Goal: Task Accomplishment & Management: Manage account settings

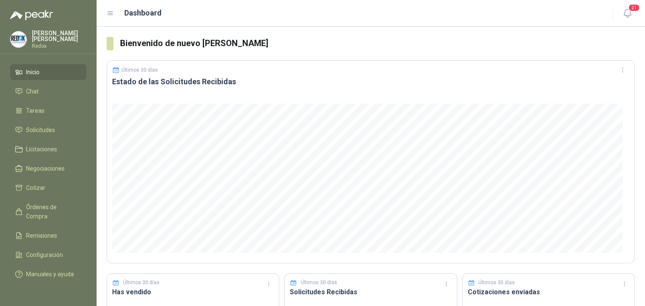
drag, startPoint x: 631, startPoint y: 13, endPoint x: 616, endPoint y: 23, distance: 17.8
click at [631, 13] on icon "button" at bounding box center [627, 13] width 10 height 10
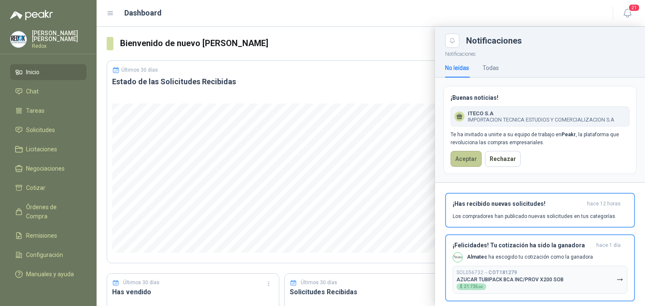
click at [464, 163] on button "Aceptar" at bounding box center [466, 159] width 31 height 16
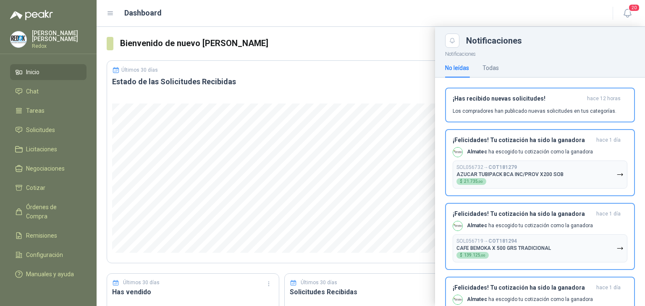
click at [39, 39] on div "Luis Martinez Redox" at bounding box center [59, 39] width 55 height 18
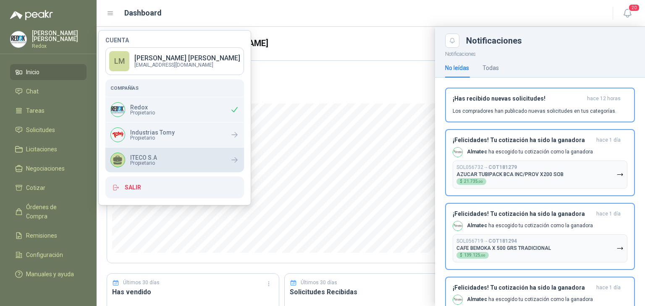
click at [158, 163] on div "ITECO S.A Propietario" at bounding box center [174, 160] width 139 height 25
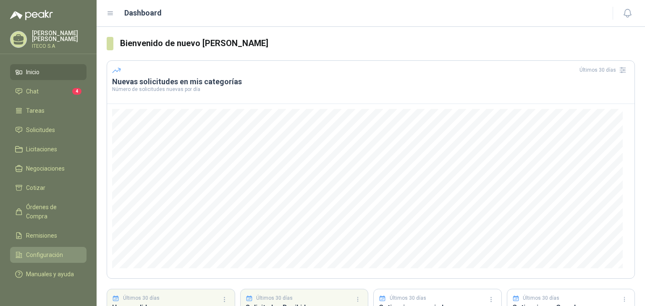
click at [34, 251] on span "Configuración" at bounding box center [44, 255] width 37 height 9
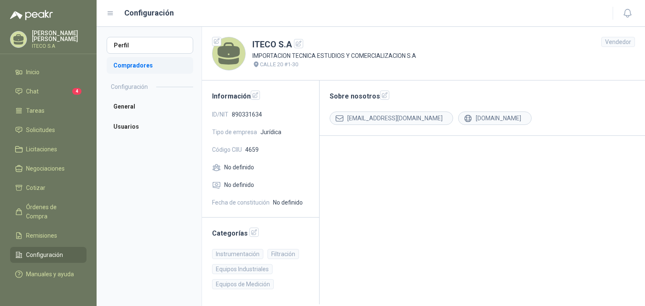
click at [150, 71] on li "Compradores" at bounding box center [150, 65] width 86 height 17
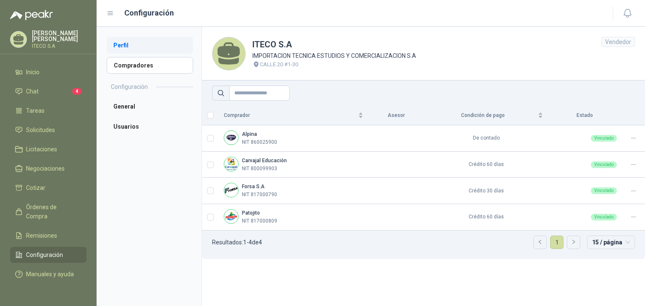
click at [127, 46] on li "Perfil" at bounding box center [150, 45] width 86 height 17
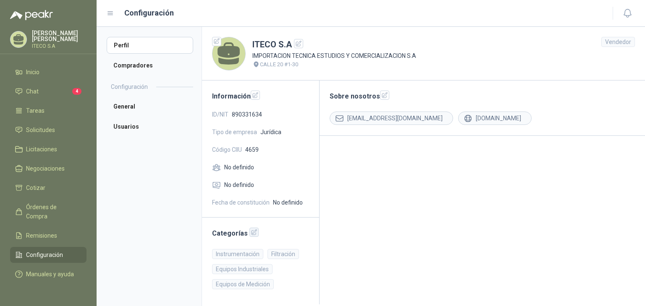
click at [251, 235] on icon "button" at bounding box center [253, 232] width 5 height 5
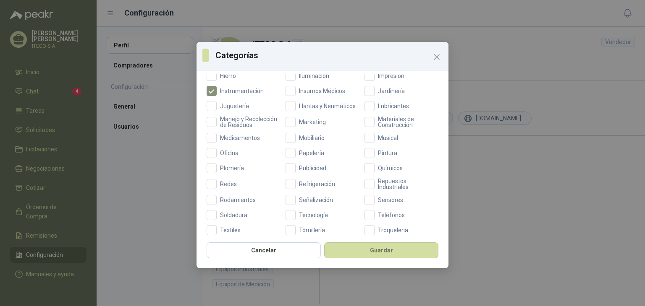
scroll to position [275, 0]
click at [377, 190] on span "Repuestos Industriales" at bounding box center [407, 184] width 64 height 12
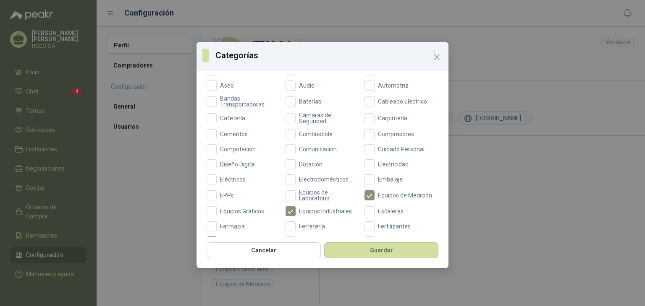
scroll to position [317, 0]
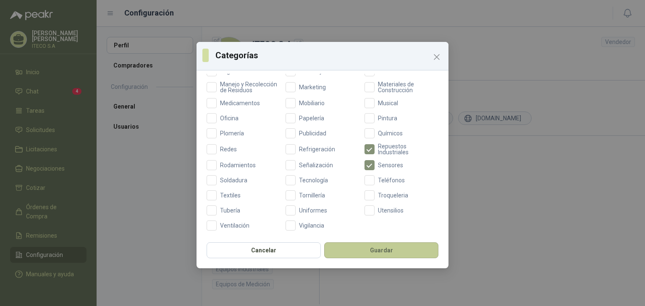
click at [367, 257] on button "Guardar" at bounding box center [381, 251] width 114 height 16
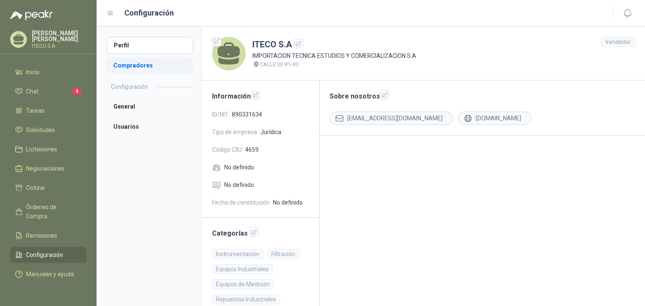
click at [136, 61] on li "Compradores" at bounding box center [150, 65] width 86 height 17
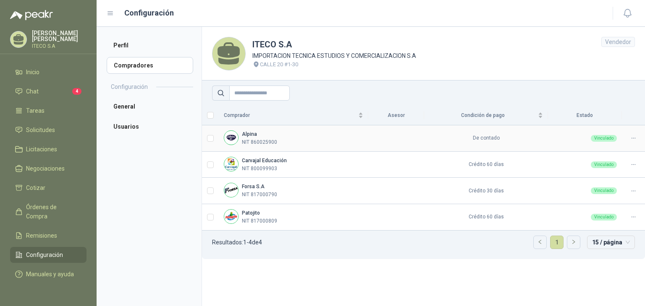
click at [631, 140] on icon at bounding box center [633, 138] width 6 height 6
click at [612, 165] on span "Asignar Asesor" at bounding box center [612, 165] width 41 height 9
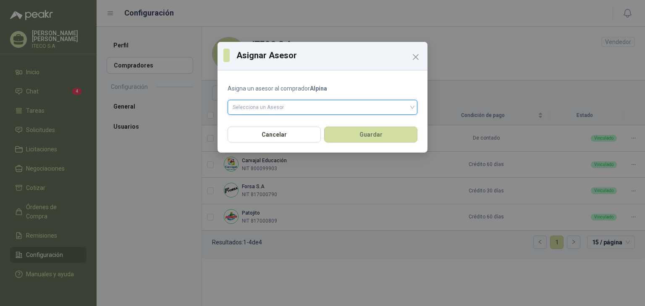
click at [292, 106] on input "search" at bounding box center [323, 106] width 180 height 13
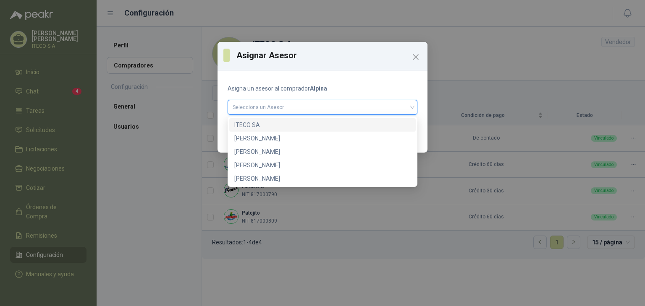
click at [252, 126] on div "ITECO SA" at bounding box center [322, 124] width 176 height 9
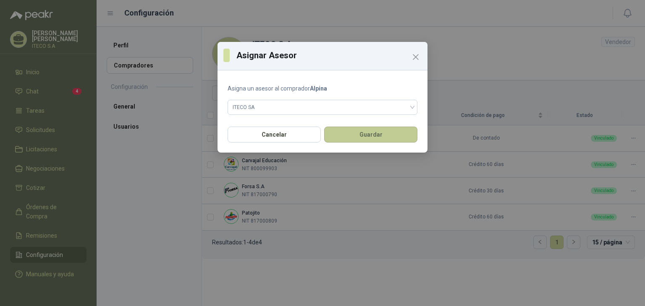
click at [367, 135] on button "Guardar" at bounding box center [370, 135] width 93 height 16
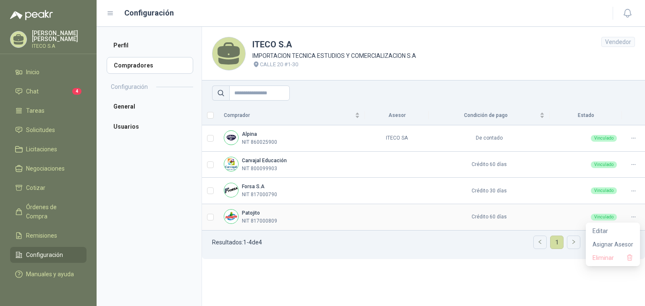
click at [635, 217] on icon at bounding box center [633, 217] width 6 height 6
click at [610, 244] on span "Asignar Asesor" at bounding box center [612, 244] width 41 height 9
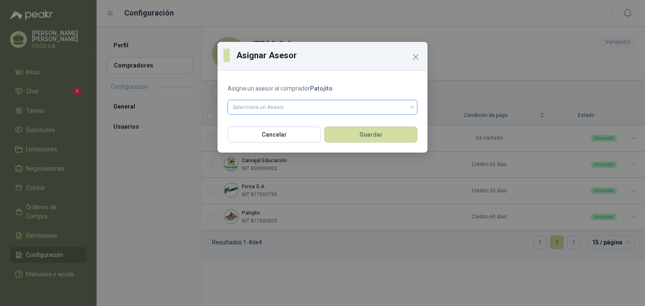
click at [312, 110] on input "search" at bounding box center [323, 106] width 180 height 13
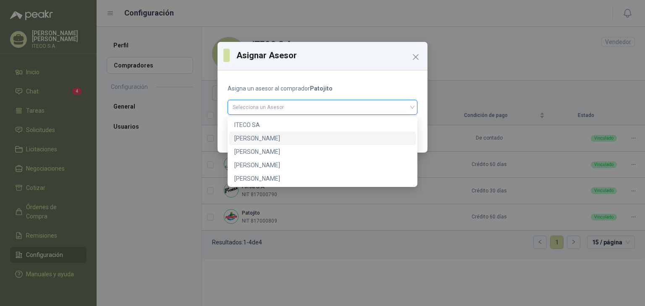
click at [268, 142] on div "Juan Alejandro Cañas" at bounding box center [322, 138] width 176 height 9
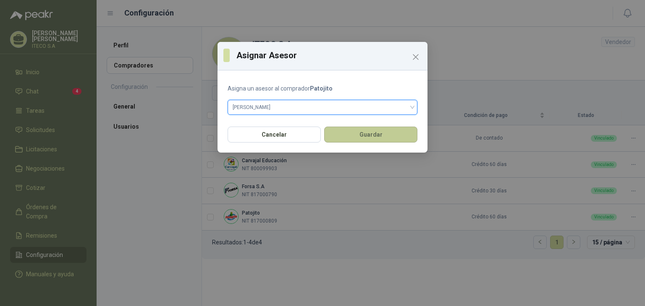
click at [367, 135] on button "Guardar" at bounding box center [370, 135] width 93 height 16
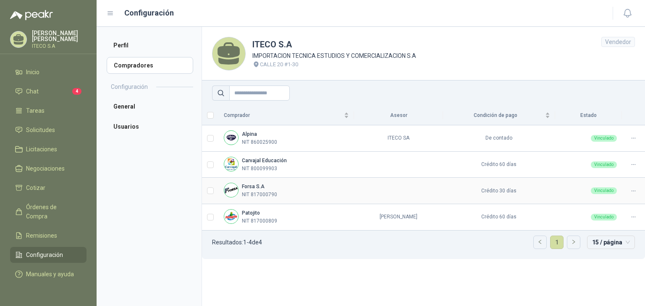
click at [632, 189] on icon at bounding box center [633, 191] width 6 height 6
click at [616, 220] on span "Asignar Asesor" at bounding box center [612, 218] width 41 height 9
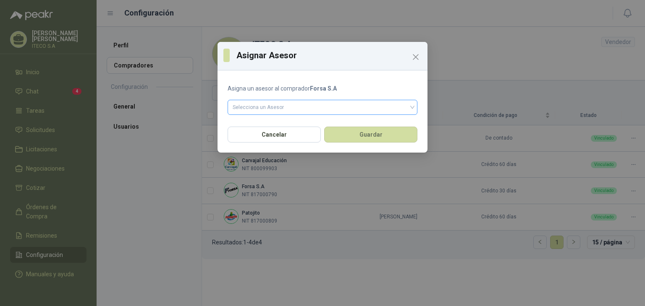
click at [279, 102] on input "search" at bounding box center [323, 106] width 180 height 13
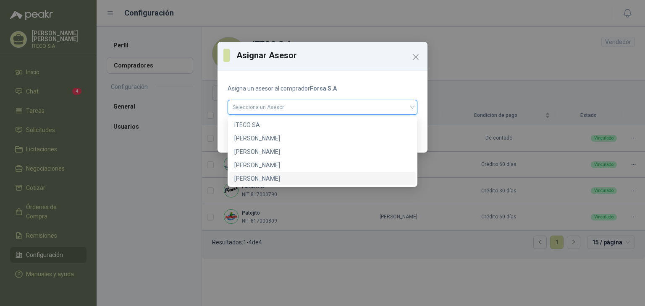
click at [270, 177] on div "RICARDO enriquez" at bounding box center [322, 178] width 176 height 9
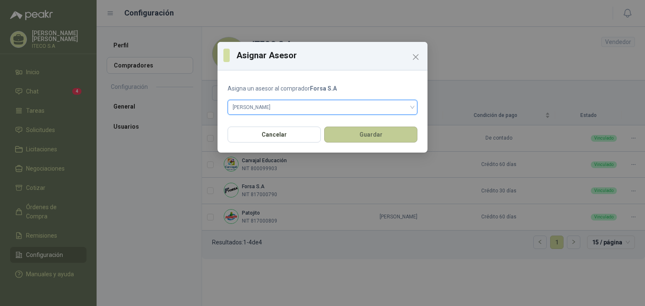
click at [355, 136] on button "Guardar" at bounding box center [370, 135] width 93 height 16
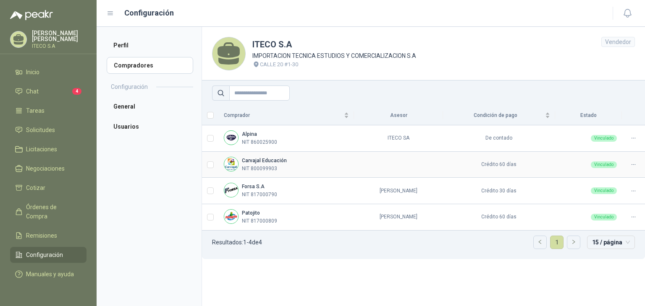
click at [635, 165] on icon at bounding box center [633, 165] width 6 height 6
click at [617, 194] on span "Asignar Asesor" at bounding box center [612, 192] width 41 height 9
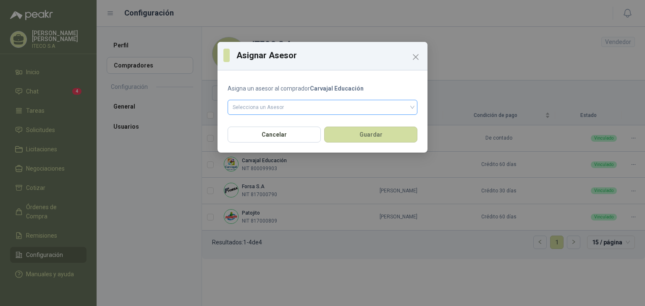
click at [272, 100] on div "Selecciona un Asesor" at bounding box center [323, 107] width 190 height 15
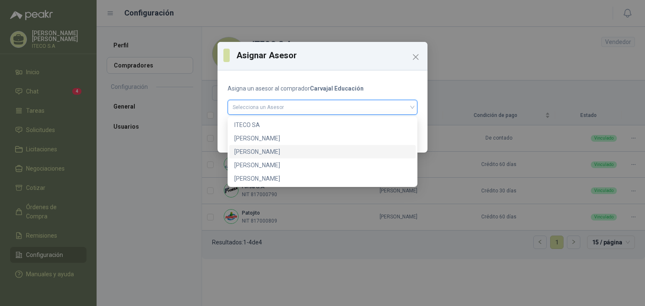
click at [271, 154] on div "LUIS FERNANDO LOPEZ" at bounding box center [322, 151] width 176 height 9
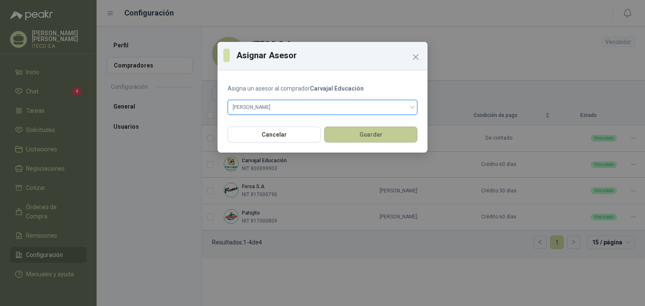
click at [372, 135] on button "Guardar" at bounding box center [370, 135] width 93 height 16
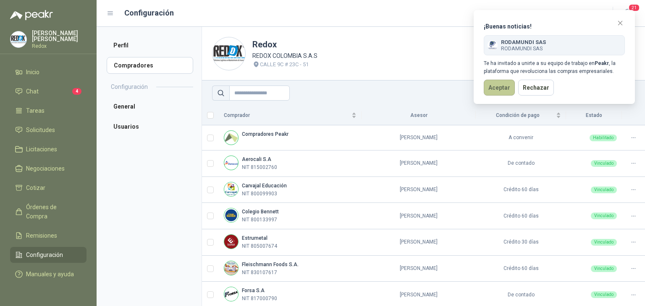
click at [492, 86] on button "Aceptar" at bounding box center [499, 88] width 31 height 16
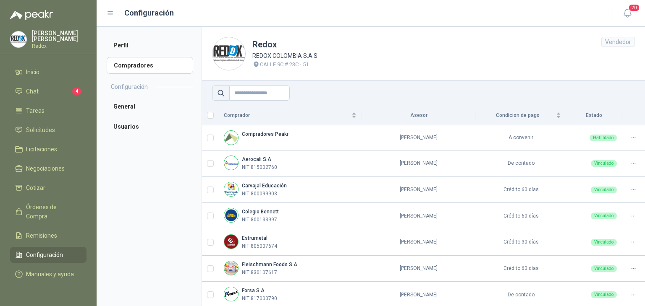
click at [48, 38] on p "Luis Martinez" at bounding box center [59, 36] width 55 height 12
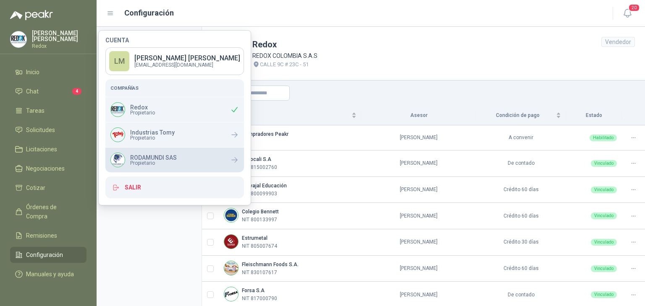
click at [157, 156] on p "RODAMUNDI SAS" at bounding box center [153, 158] width 47 height 6
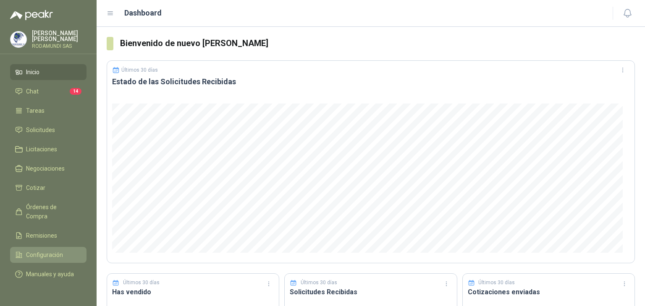
click at [43, 251] on span "Configuración" at bounding box center [44, 255] width 37 height 9
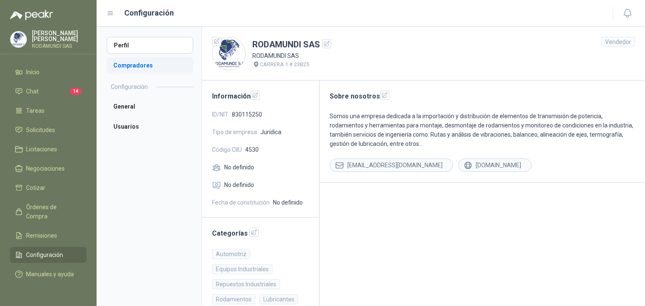
click at [148, 68] on li "Compradores" at bounding box center [150, 65] width 86 height 17
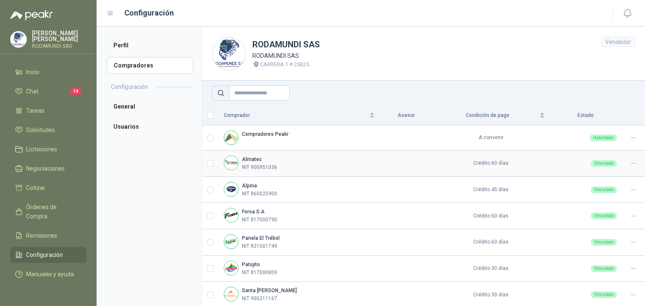
scroll to position [30, 0]
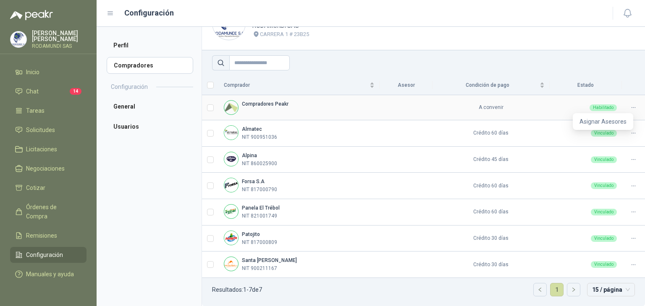
click at [631, 107] on icon at bounding box center [632, 107] width 3 height 0
click at [407, 175] on td at bounding box center [406, 186] width 53 height 26
click at [627, 160] on div at bounding box center [633, 160] width 13 height 8
click at [336, 164] on div "Alpina NIT 860025900" at bounding box center [299, 160] width 151 height 16
click at [630, 160] on icon at bounding box center [633, 160] width 6 height 6
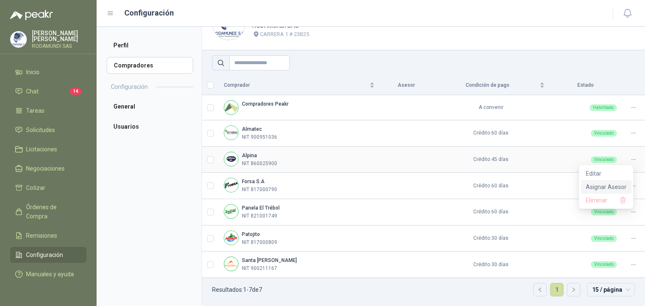
click at [591, 183] on span "Asignar Asesor" at bounding box center [606, 187] width 41 height 9
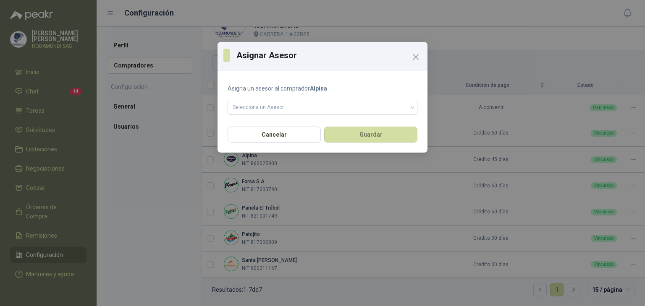
click at [287, 97] on form "Asigna un asesor al comprador Alpina Selecciona un Asesor" at bounding box center [323, 99] width 190 height 31
click at [287, 103] on input "search" at bounding box center [323, 106] width 180 height 13
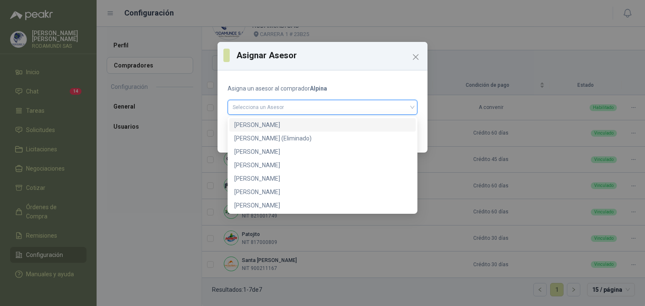
click at [260, 125] on div "CAROLINA MARTINEZ" at bounding box center [322, 124] width 176 height 9
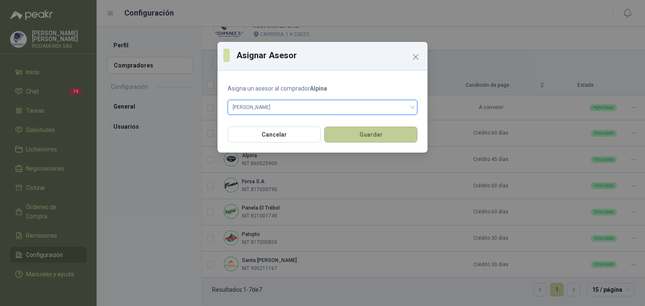
click at [383, 134] on button "Guardar" at bounding box center [370, 135] width 93 height 16
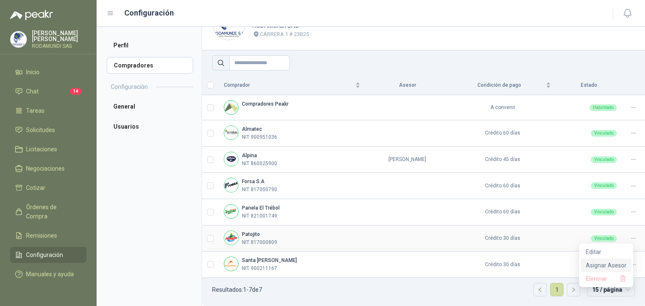
click at [603, 265] on span "Asignar Asesor" at bounding box center [606, 265] width 41 height 9
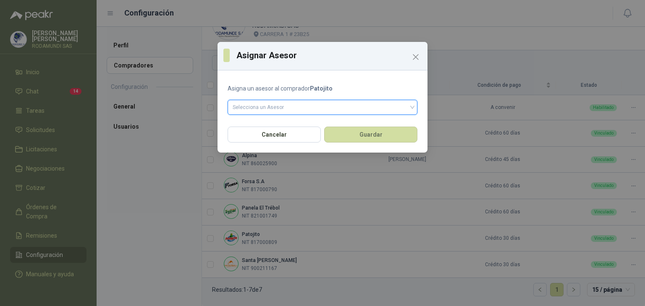
click at [277, 102] on input "search" at bounding box center [323, 106] width 180 height 13
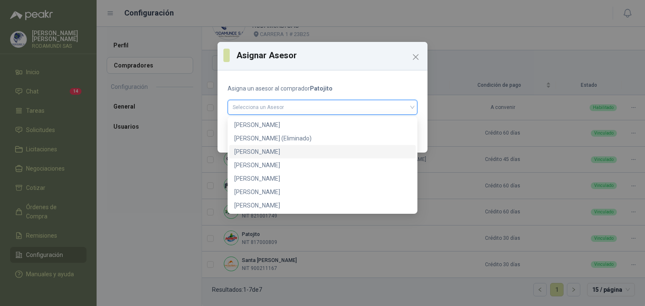
click at [265, 153] on div "DIEGO SERNA" at bounding box center [322, 151] width 176 height 9
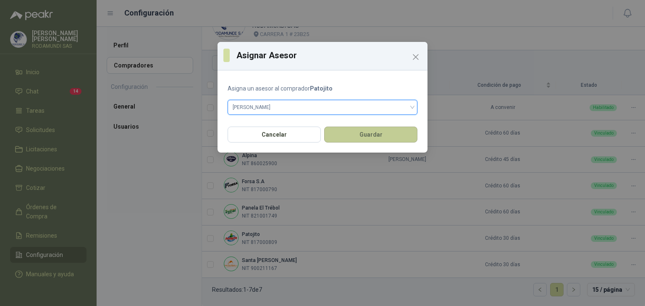
click at [368, 135] on button "Guardar" at bounding box center [370, 135] width 93 height 16
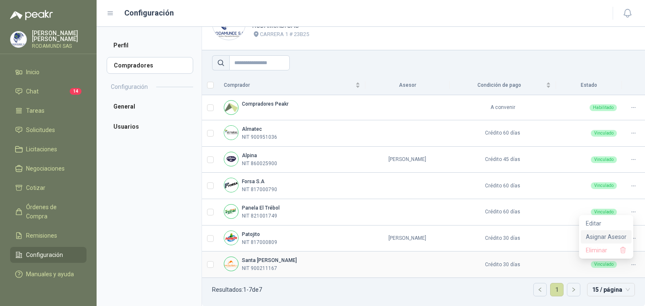
click at [599, 239] on span "Asignar Asesor" at bounding box center [606, 237] width 41 height 9
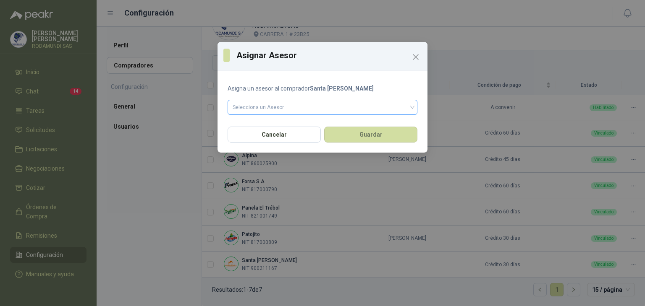
click at [347, 109] on input "search" at bounding box center [323, 106] width 180 height 13
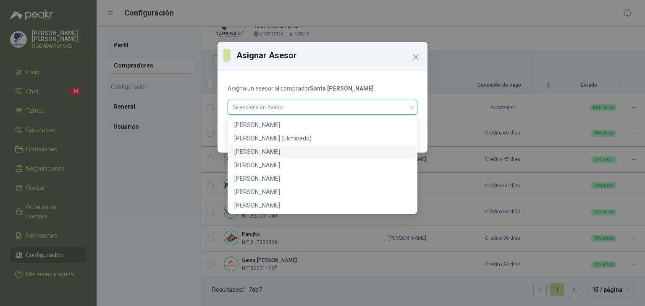
click at [319, 157] on div "DIEGO SERNA" at bounding box center [322, 151] width 186 height 13
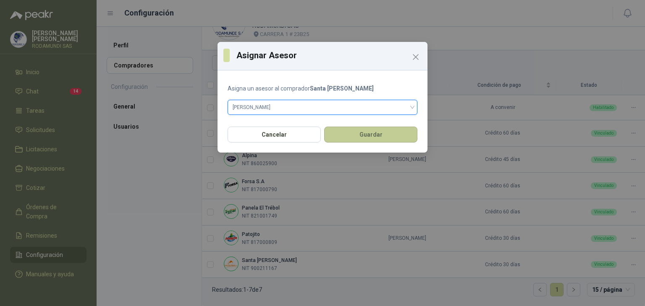
click at [358, 131] on button "Guardar" at bounding box center [370, 135] width 93 height 16
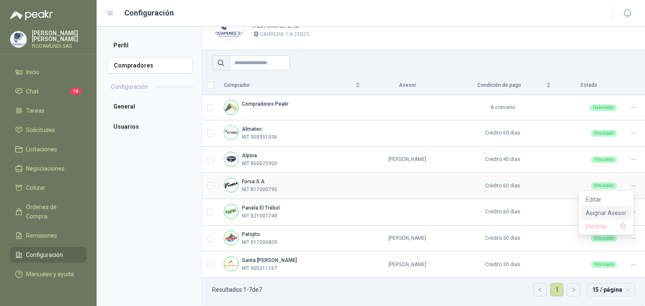
click at [593, 214] on span "Asignar Asesor" at bounding box center [606, 213] width 41 height 9
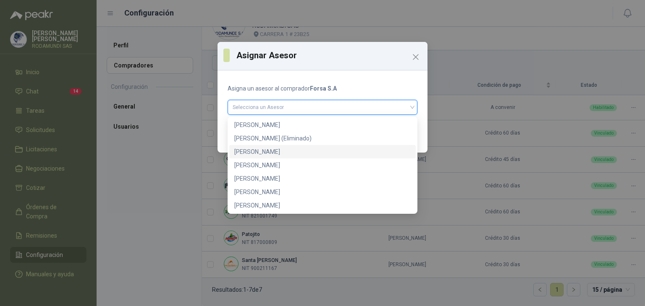
click at [301, 110] on input "search" at bounding box center [323, 106] width 180 height 13
click at [286, 162] on div "JAVIER EDUARDO BASANTE" at bounding box center [322, 165] width 176 height 9
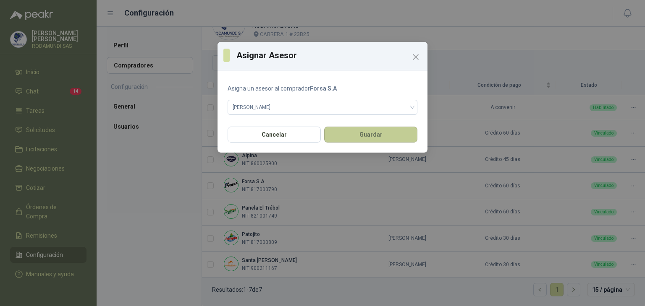
click at [362, 129] on button "Guardar" at bounding box center [370, 135] width 93 height 16
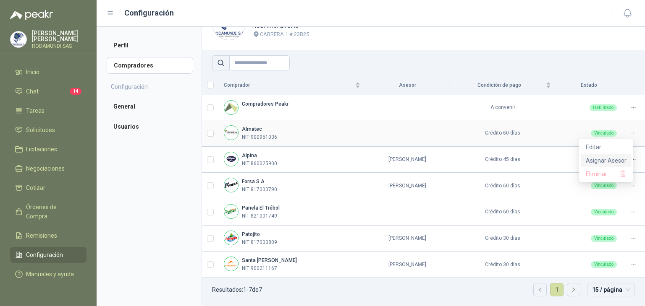
click at [596, 160] on span "Asignar Asesor" at bounding box center [606, 160] width 41 height 9
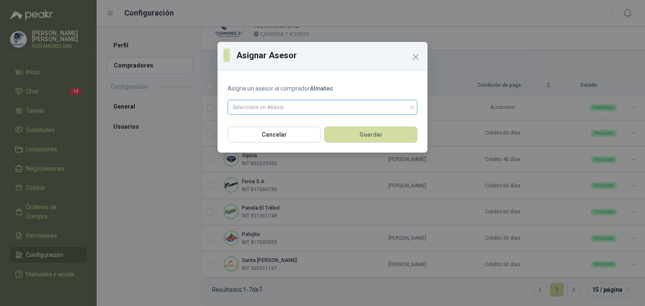
click at [330, 108] on input "search" at bounding box center [323, 106] width 180 height 13
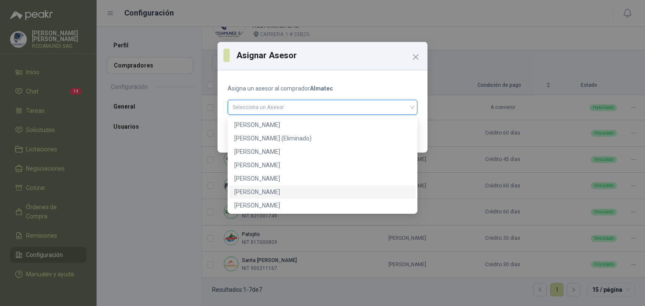
click at [253, 193] on div "Leydi Tatiana Gil Marín" at bounding box center [322, 192] width 176 height 9
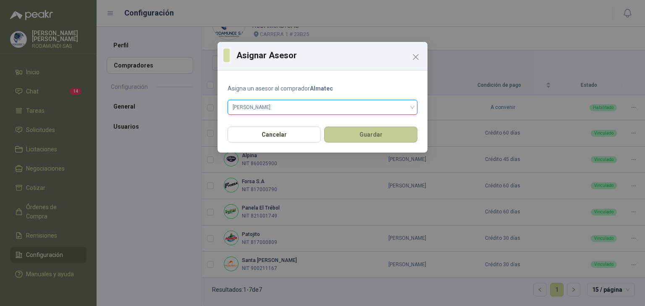
click at [354, 134] on button "Guardar" at bounding box center [370, 135] width 93 height 16
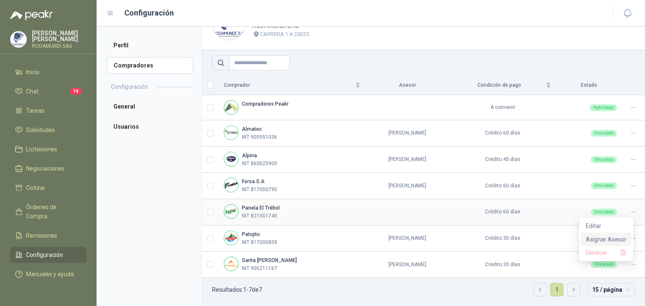
click at [601, 242] on span "Asignar Asesor" at bounding box center [606, 239] width 41 height 9
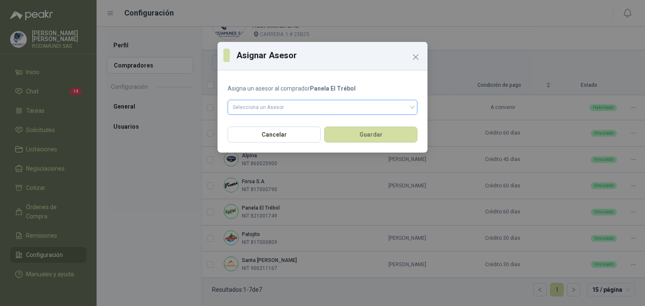
click at [302, 105] on input "search" at bounding box center [323, 106] width 180 height 13
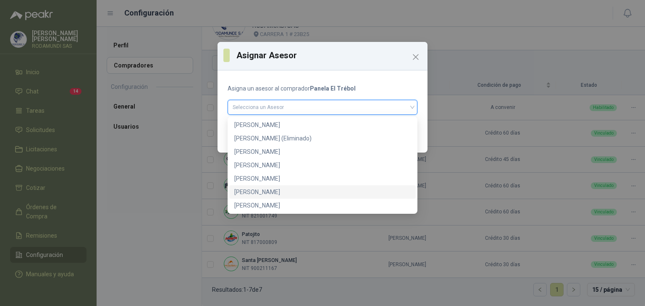
click at [269, 195] on div "Leydi Tatiana Gil Marín" at bounding box center [322, 192] width 176 height 9
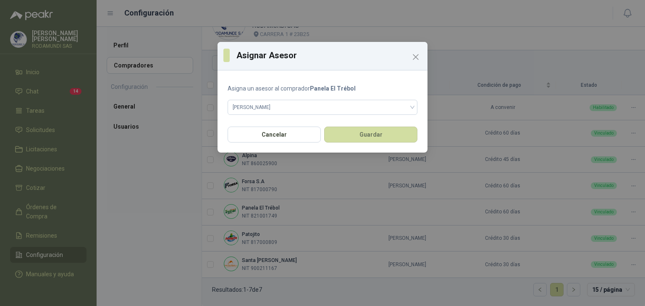
click at [285, 120] on div "Asigna un asesor al comprador Panela El Trébol Leydi Tatiana Gil Marín" at bounding box center [322, 98] width 210 height 48
click at [282, 110] on span "Leydi Tatiana Gil Marín" at bounding box center [323, 107] width 180 height 13
click at [272, 110] on span "Leydi Tatiana Gil Marín" at bounding box center [323, 107] width 180 height 13
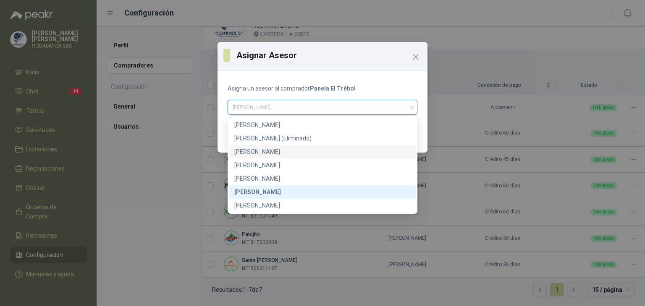
click at [265, 154] on div "DIEGO SERNA" at bounding box center [322, 151] width 176 height 9
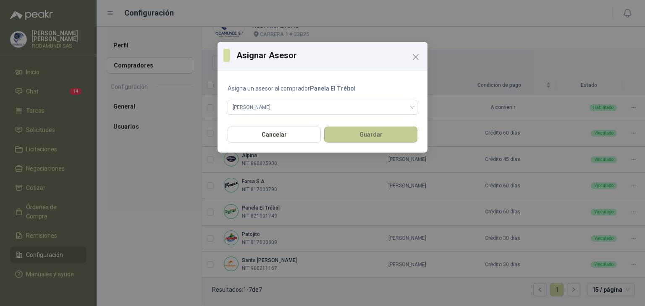
click at [337, 136] on button "Guardar" at bounding box center [370, 135] width 93 height 16
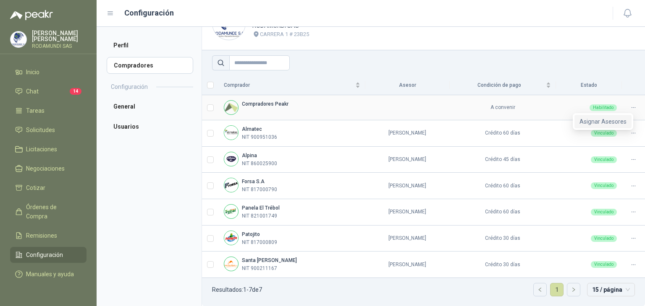
click at [608, 123] on span "Asignar Asesores" at bounding box center [602, 121] width 47 height 9
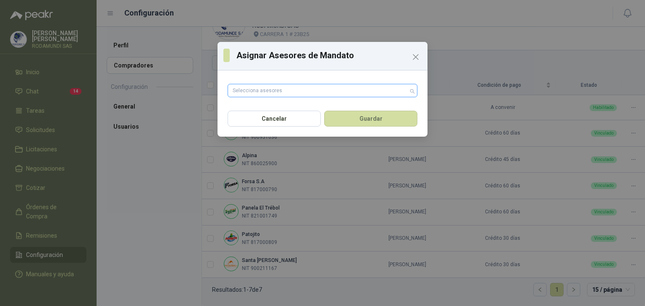
click at [299, 85] on div "Selecciona asesores" at bounding box center [323, 90] width 190 height 13
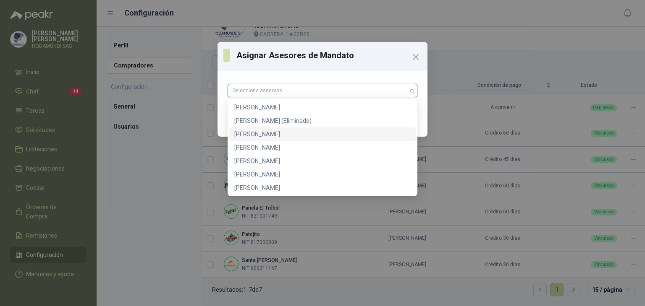
click at [280, 135] on div "DIEGO SERNA" at bounding box center [322, 134] width 176 height 9
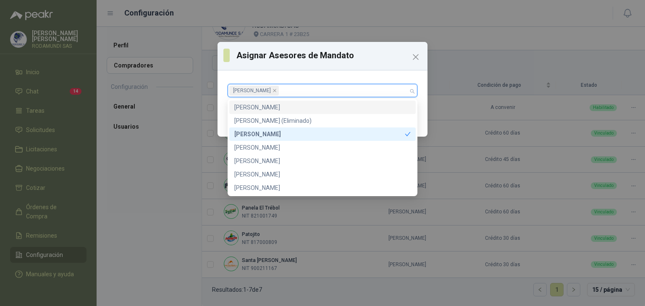
click at [422, 111] on div "Cancelar Guardar" at bounding box center [322, 121] width 210 height 31
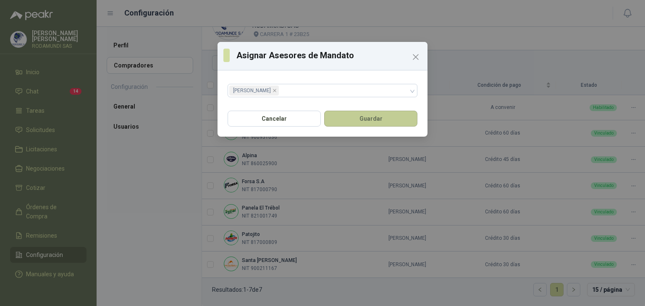
click at [349, 116] on button "Guardar" at bounding box center [370, 119] width 93 height 16
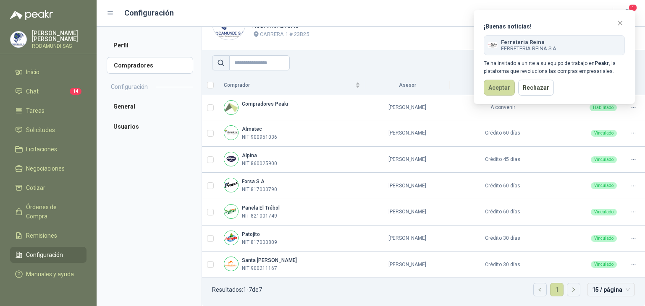
click at [495, 96] on div "¡Buenas noticias! Ferretería Reina FERRETERIA REINA S A Te ha invitado a unirte…" at bounding box center [554, 57] width 161 height 94
click at [496, 88] on button "Aceptar" at bounding box center [499, 88] width 31 height 16
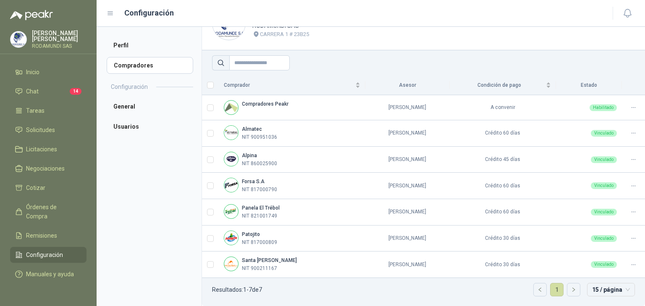
click at [45, 46] on div "Luis Martinez RODAMUNDI SAS" at bounding box center [48, 39] width 76 height 18
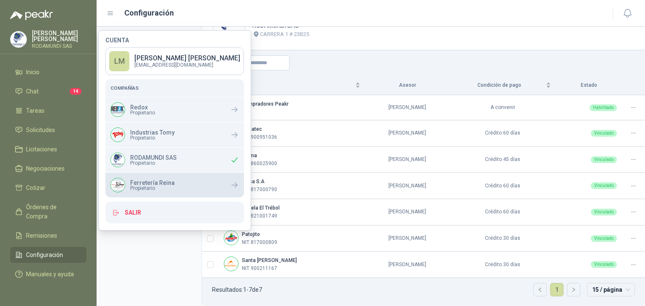
click at [168, 184] on p "Ferretería Reina" at bounding box center [152, 183] width 45 height 6
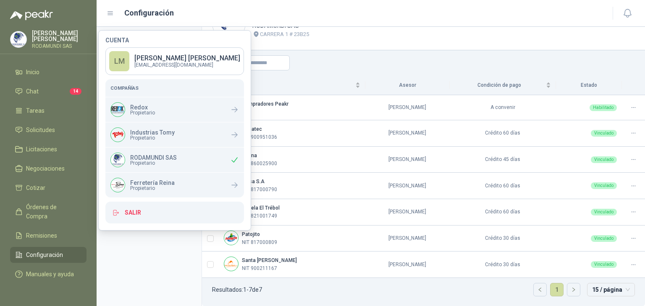
click at [132, 268] on aside "Perfil Compradores Configuración General Usuarios" at bounding box center [149, 167] width 105 height 280
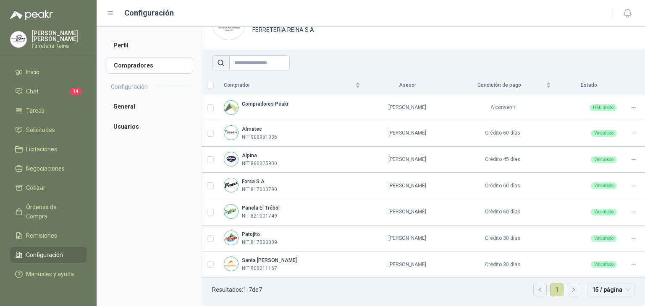
scroll to position [5, 0]
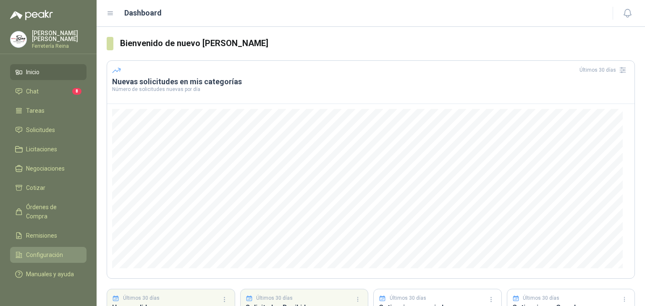
click at [45, 247] on link "Configuración" at bounding box center [48, 255] width 76 height 16
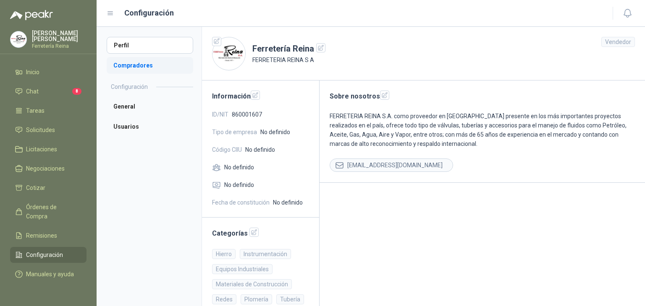
click at [141, 64] on li "Compradores" at bounding box center [150, 65] width 86 height 17
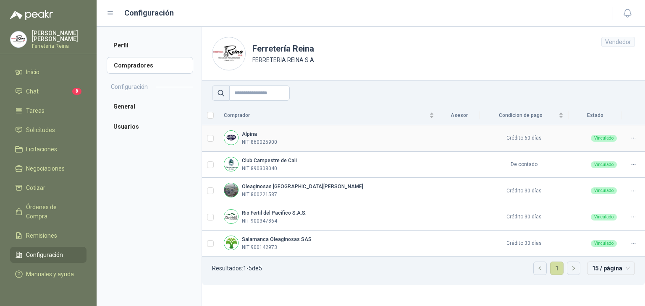
click at [631, 141] on icon at bounding box center [633, 138] width 6 height 6
click at [600, 165] on span "Asignar Asesor" at bounding box center [612, 165] width 41 height 9
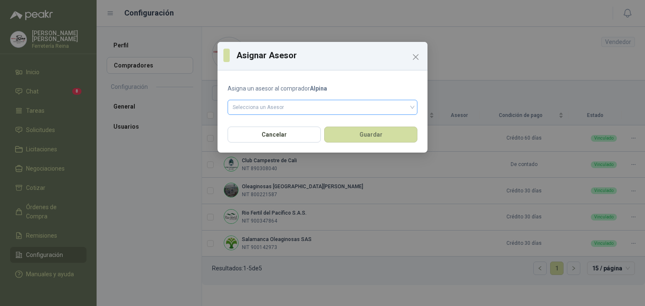
click at [272, 114] on span at bounding box center [323, 107] width 180 height 14
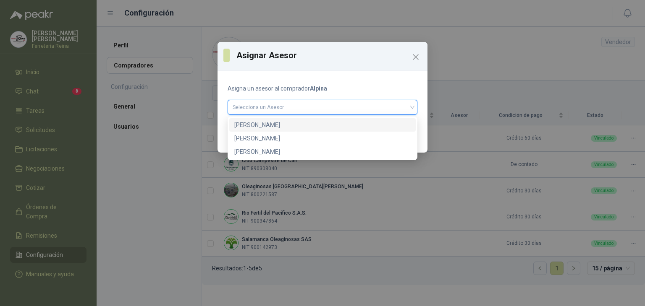
click at [264, 125] on div "[PERSON_NAME]" at bounding box center [322, 124] width 176 height 9
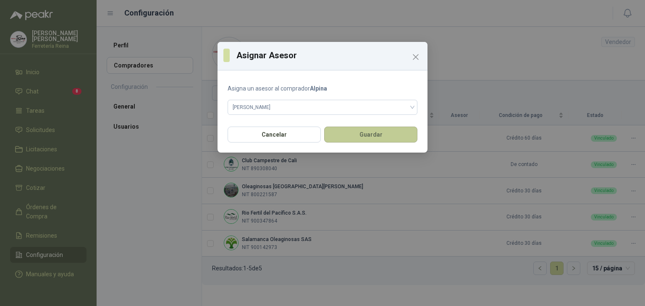
click at [369, 134] on button "Guardar" at bounding box center [370, 135] width 93 height 16
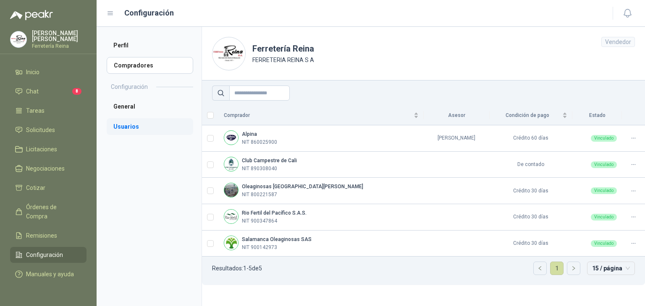
click at [131, 128] on li "Usuarios" at bounding box center [150, 126] width 86 height 17
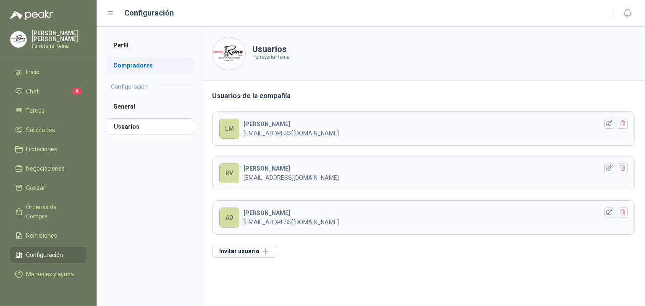
click at [137, 66] on li "Compradores" at bounding box center [150, 65] width 86 height 17
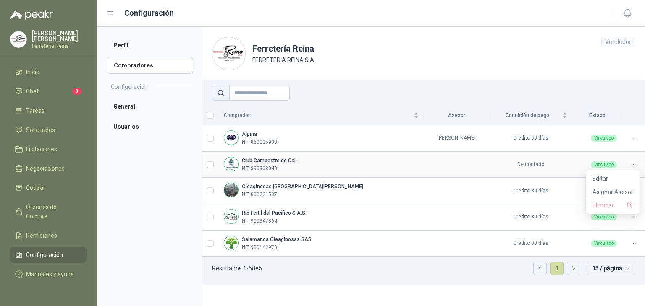
click at [629, 165] on div at bounding box center [633, 165] width 13 height 8
click at [609, 189] on span "Asignar Asesor" at bounding box center [612, 192] width 41 height 9
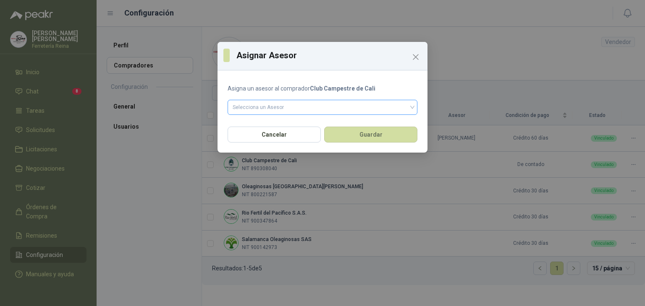
click at [291, 110] on input "search" at bounding box center [323, 106] width 180 height 13
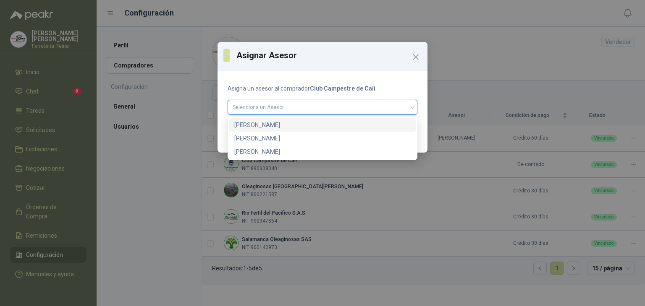
click at [251, 123] on div "[PERSON_NAME]" at bounding box center [322, 124] width 176 height 9
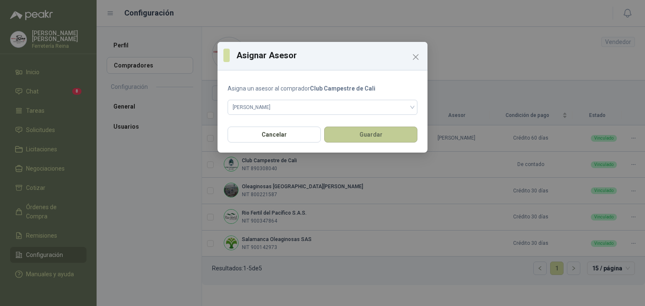
click at [356, 127] on button "Guardar" at bounding box center [370, 135] width 93 height 16
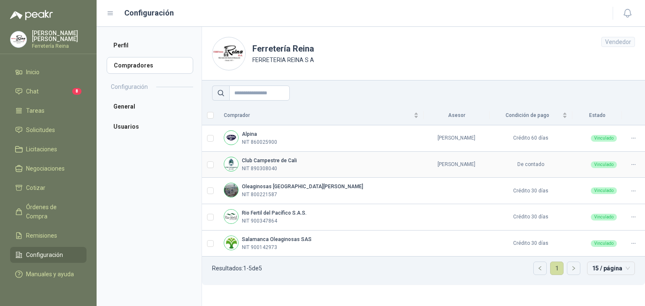
click at [636, 163] on icon at bounding box center [633, 165] width 6 height 6
click at [598, 191] on span "Asignar Asesor" at bounding box center [612, 192] width 41 height 9
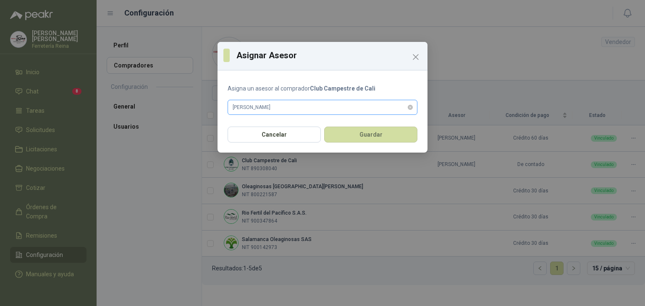
click at [352, 108] on span "[PERSON_NAME]" at bounding box center [323, 107] width 180 height 13
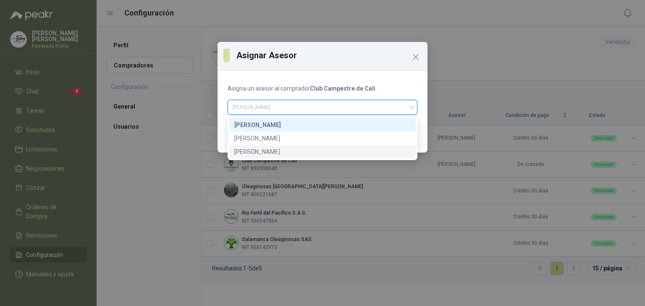
click at [265, 151] on div "[PERSON_NAME]" at bounding box center [322, 151] width 176 height 9
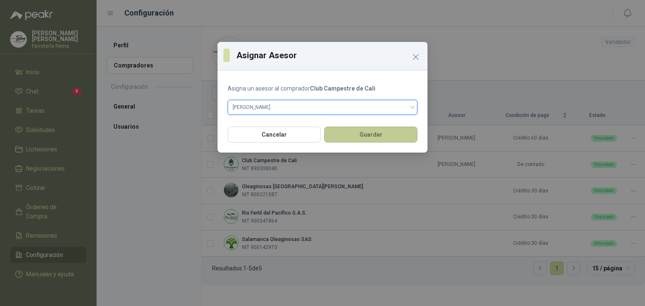
click at [363, 133] on button "Guardar" at bounding box center [370, 135] width 93 height 16
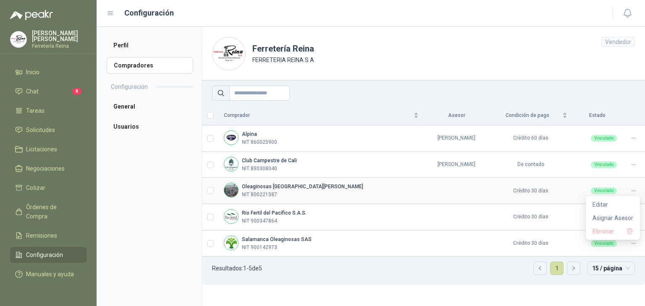
click at [633, 189] on icon at bounding box center [633, 191] width 6 height 6
click at [602, 221] on span "Asignar Asesor" at bounding box center [612, 218] width 41 height 9
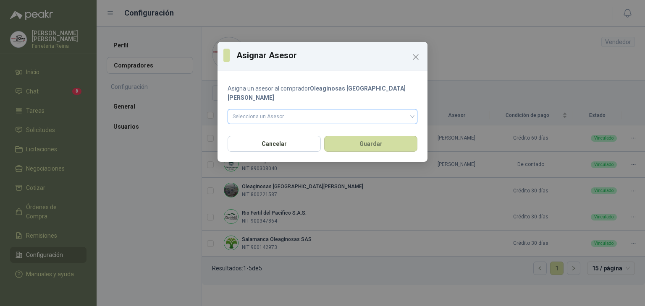
click at [345, 110] on input "search" at bounding box center [323, 116] width 180 height 13
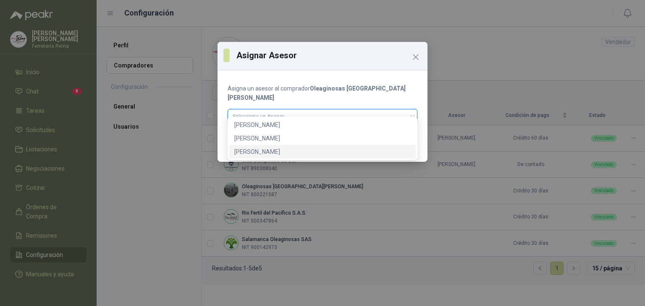
click at [332, 152] on div "[PERSON_NAME]" at bounding box center [322, 151] width 176 height 9
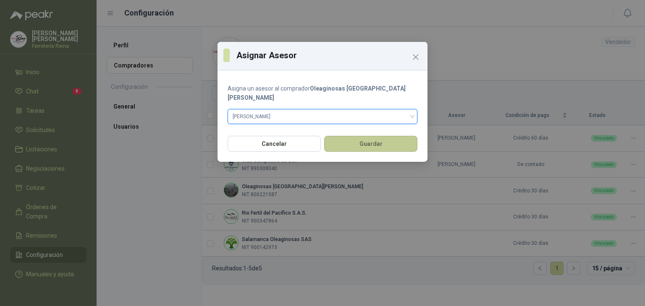
click at [370, 136] on button "Guardar" at bounding box center [370, 144] width 93 height 16
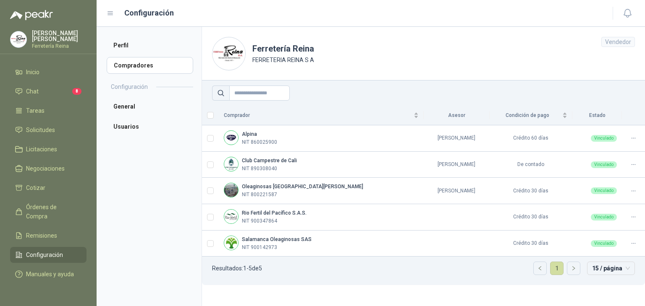
click at [634, 217] on icon at bounding box center [633, 217] width 6 height 6
click at [631, 219] on icon at bounding box center [633, 217] width 6 height 6
click at [616, 244] on span "Asignar Asesor" at bounding box center [612, 244] width 41 height 9
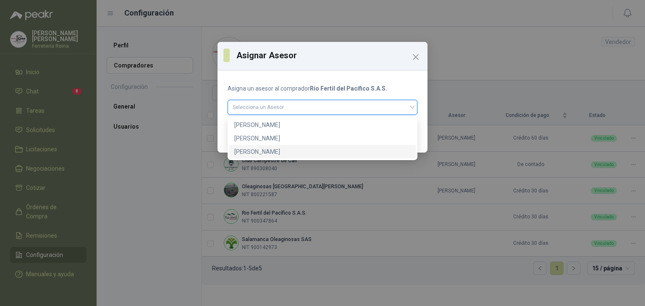
click at [341, 113] on input "search" at bounding box center [323, 106] width 180 height 13
click at [337, 149] on div "[PERSON_NAME]" at bounding box center [322, 151] width 176 height 9
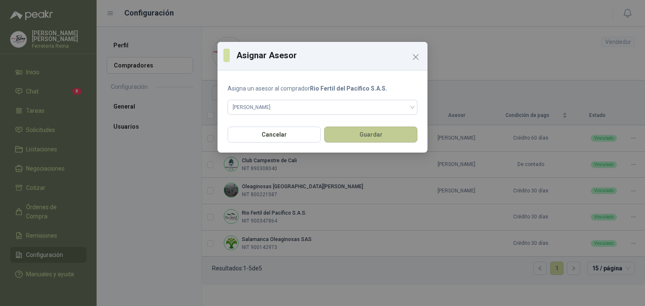
click at [372, 134] on button "Guardar" at bounding box center [370, 135] width 93 height 16
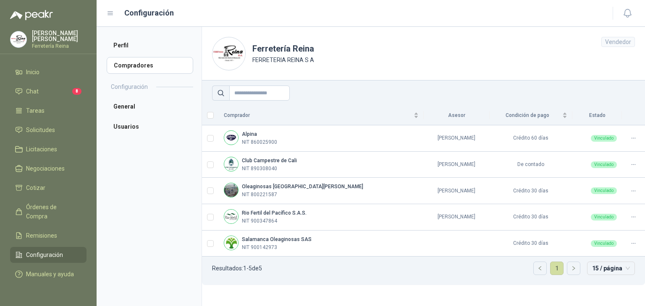
click at [632, 246] on icon at bounding box center [633, 244] width 6 height 6
click at [632, 243] on icon at bounding box center [633, 244] width 6 height 6
click at [614, 272] on span "Asignar Asesor" at bounding box center [612, 270] width 41 height 9
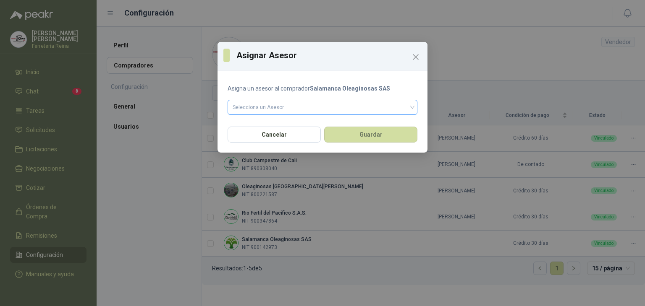
click at [312, 108] on input "search" at bounding box center [323, 106] width 180 height 13
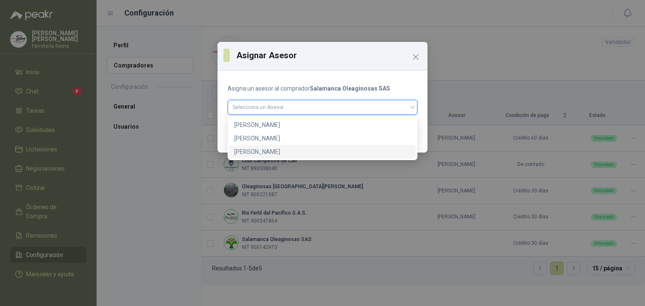
click at [276, 156] on div "[PERSON_NAME]" at bounding box center [322, 151] width 176 height 9
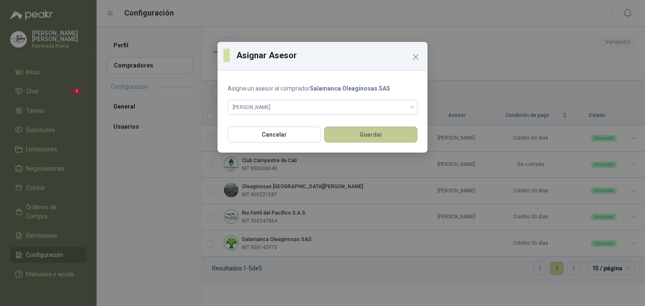
click at [359, 139] on button "Guardar" at bounding box center [370, 135] width 93 height 16
